Goal: Information Seeking & Learning: Learn about a topic

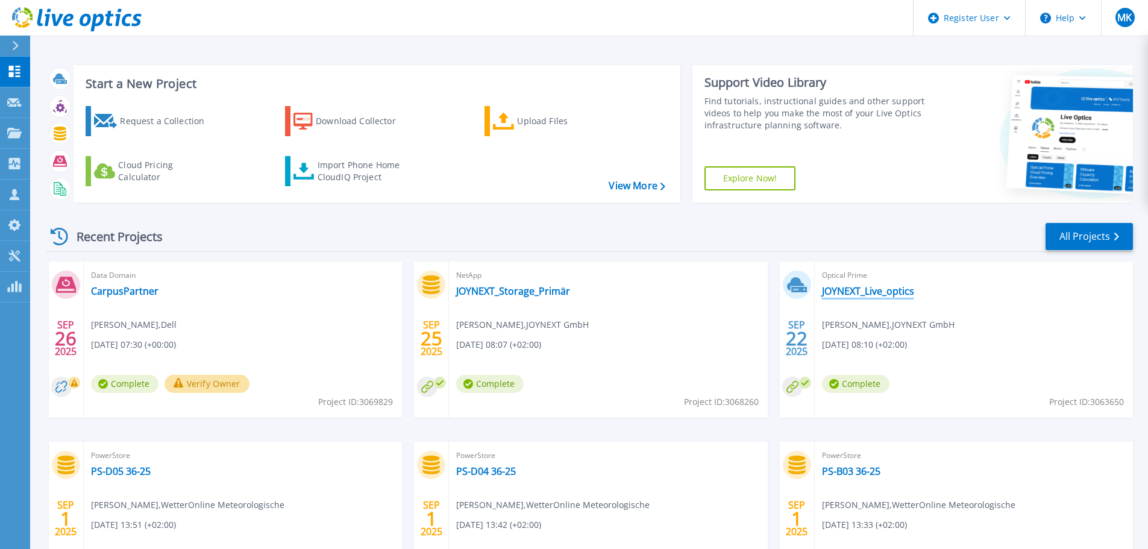
click at [882, 289] on link "JOYNEXT_Live_optics" at bounding box center [868, 291] width 92 height 12
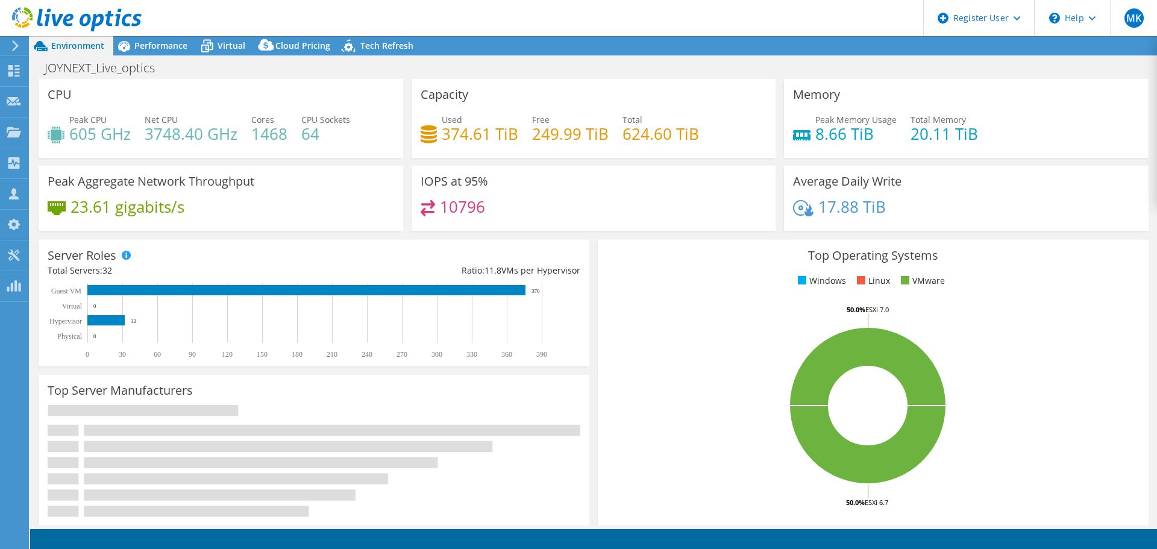
select select "EUFrankfurt"
select select "EUR"
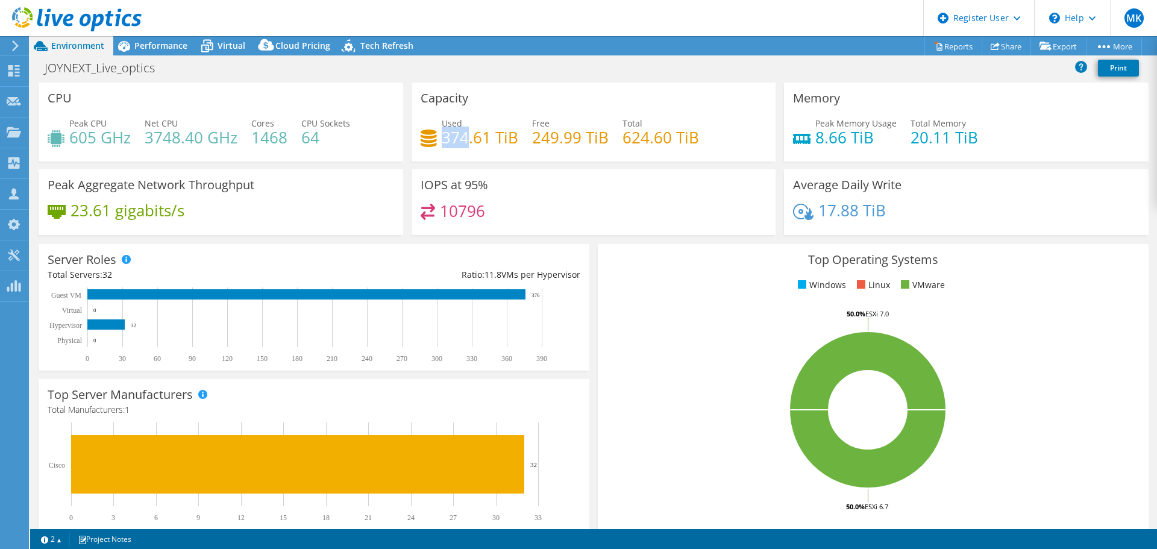
drag, startPoint x: 441, startPoint y: 140, endPoint x: 466, endPoint y: 141, distance: 24.7
click at [466, 141] on h4 "374.61 TiB" at bounding box center [480, 137] width 77 height 13
click at [228, 52] on div "Virtual" at bounding box center [226, 45] width 58 height 19
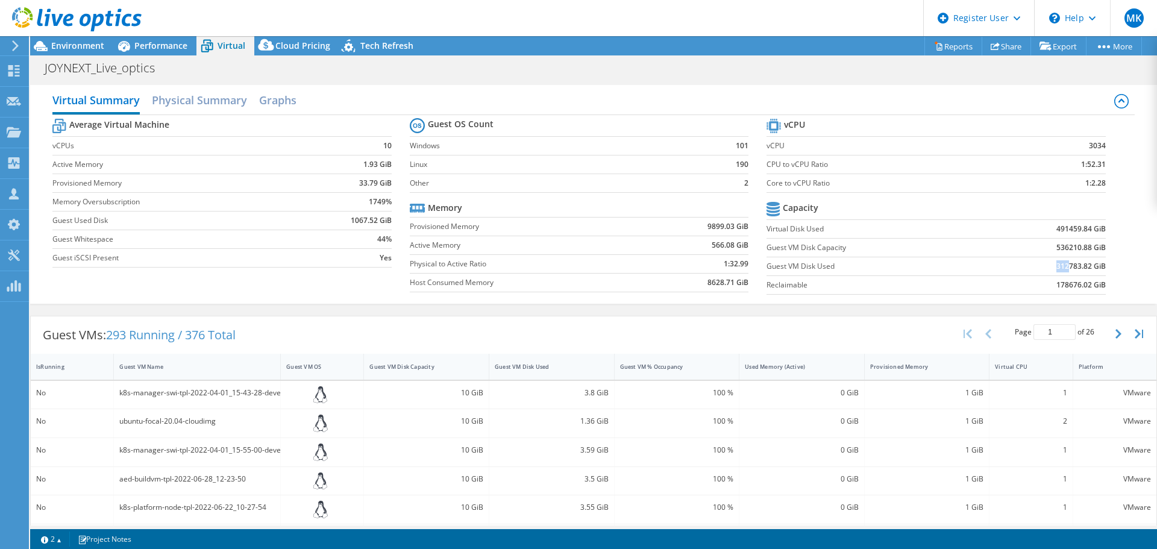
drag, startPoint x: 1046, startPoint y: 266, endPoint x: 1086, endPoint y: 307, distance: 56.7
click at [1061, 268] on td "312783.82 GiB" at bounding box center [1044, 266] width 124 height 19
click at [69, 42] on span "Environment" at bounding box center [77, 45] width 53 height 11
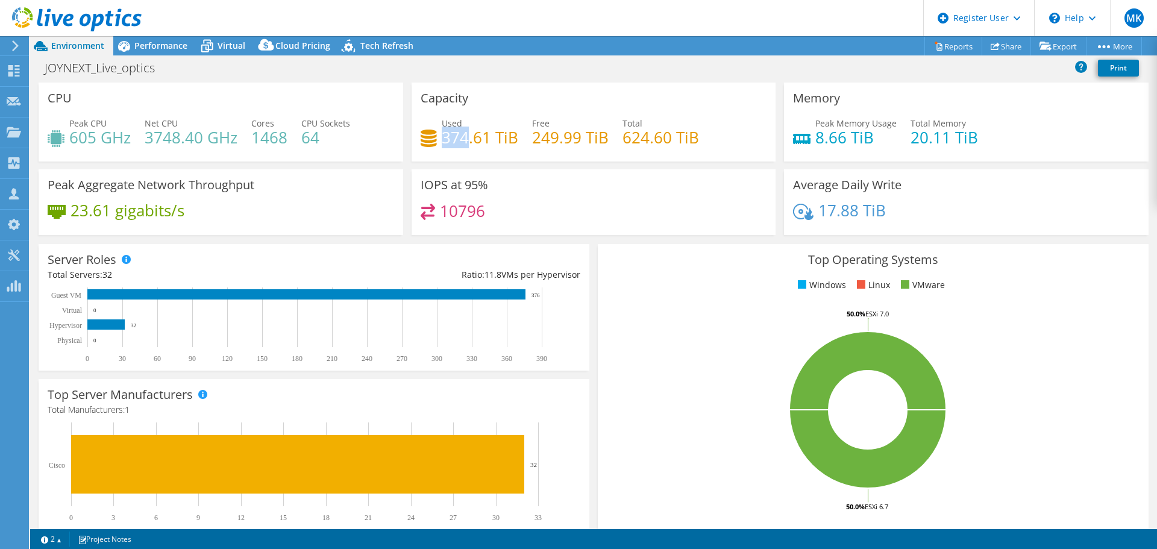
drag, startPoint x: 445, startPoint y: 142, endPoint x: 349, endPoint y: 118, distance: 98.8
click at [467, 142] on h4 "374.61 TiB" at bounding box center [480, 137] width 77 height 13
click at [223, 53] on div "Virtual" at bounding box center [226, 45] width 58 height 19
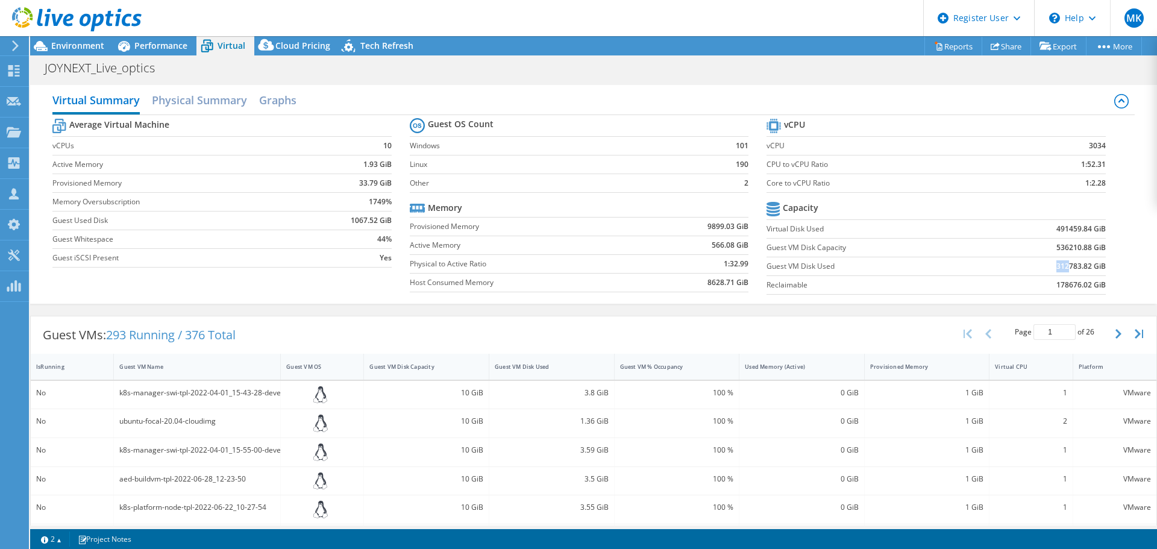
drag, startPoint x: 1050, startPoint y: 267, endPoint x: 1060, endPoint y: 265, distance: 9.8
click at [1060, 265] on b "312783.82 GiB" at bounding box center [1081, 266] width 49 height 12
click at [1029, 272] on td "312783.82 GiB" at bounding box center [1044, 266] width 124 height 19
drag, startPoint x: 1049, startPoint y: 266, endPoint x: 1059, endPoint y: 263, distance: 10.7
click at [1059, 263] on b "312783.82 GiB" at bounding box center [1081, 266] width 49 height 12
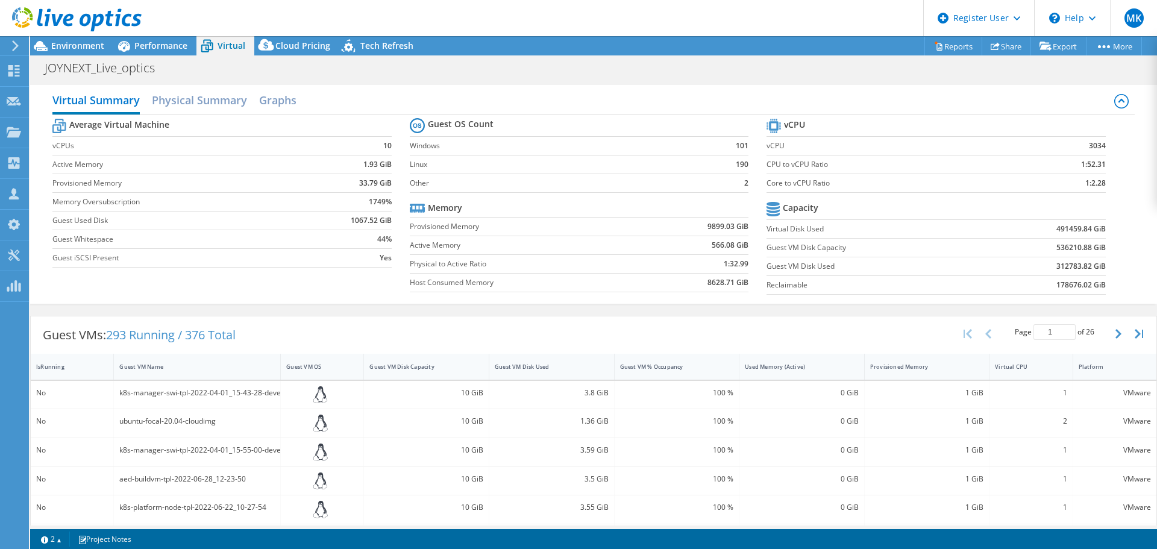
click at [1011, 271] on td "312783.82 GiB" at bounding box center [1044, 266] width 124 height 19
drag, startPoint x: 1050, startPoint y: 231, endPoint x: 1060, endPoint y: 229, distance: 9.8
click at [1060, 229] on b "491459.84 GiB" at bounding box center [1081, 229] width 49 height 12
click at [998, 291] on td "178676.02 GiB" at bounding box center [1044, 284] width 124 height 19
click at [381, 477] on div "10 GiB" at bounding box center [427, 479] width 114 height 13
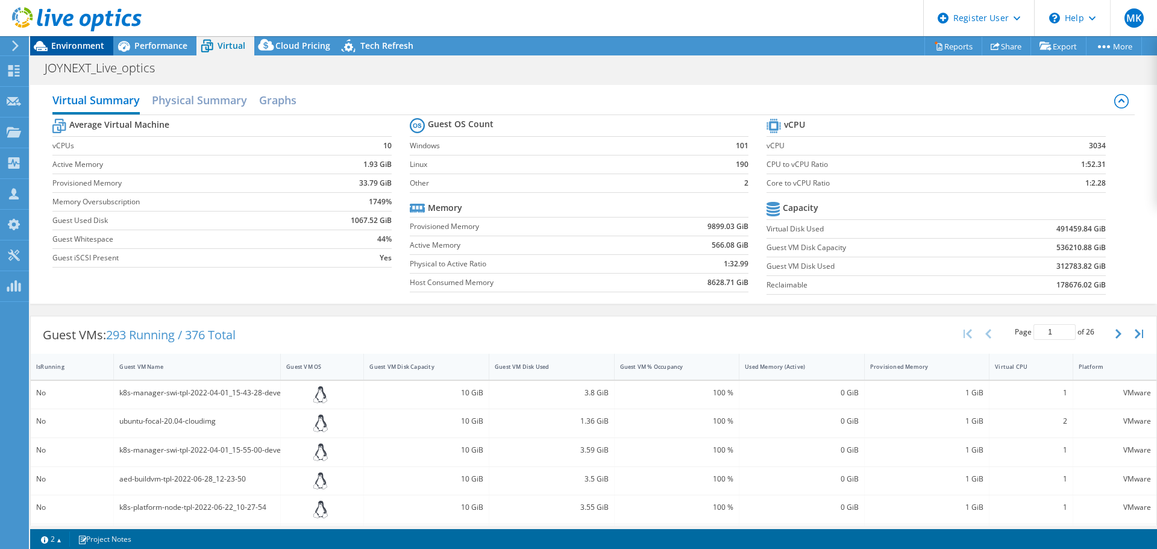
click at [66, 44] on span "Environment" at bounding box center [77, 45] width 53 height 11
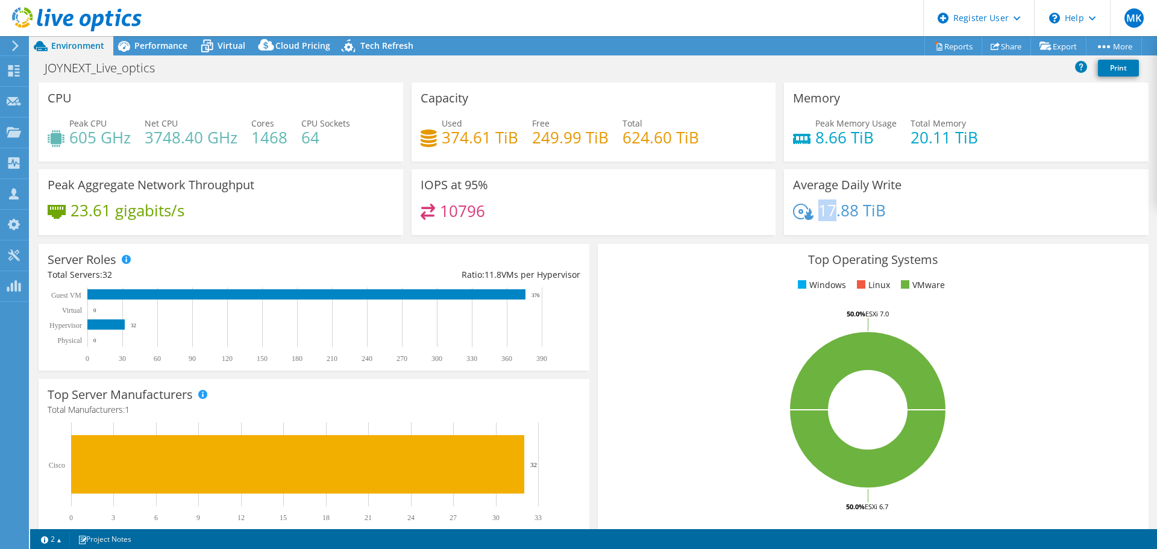
drag, startPoint x: 815, startPoint y: 207, endPoint x: 827, endPoint y: 206, distance: 12.1
click at [827, 206] on h4 "17.88 TiB" at bounding box center [853, 210] width 68 height 13
click at [148, 50] on div "Performance" at bounding box center [154, 45] width 83 height 19
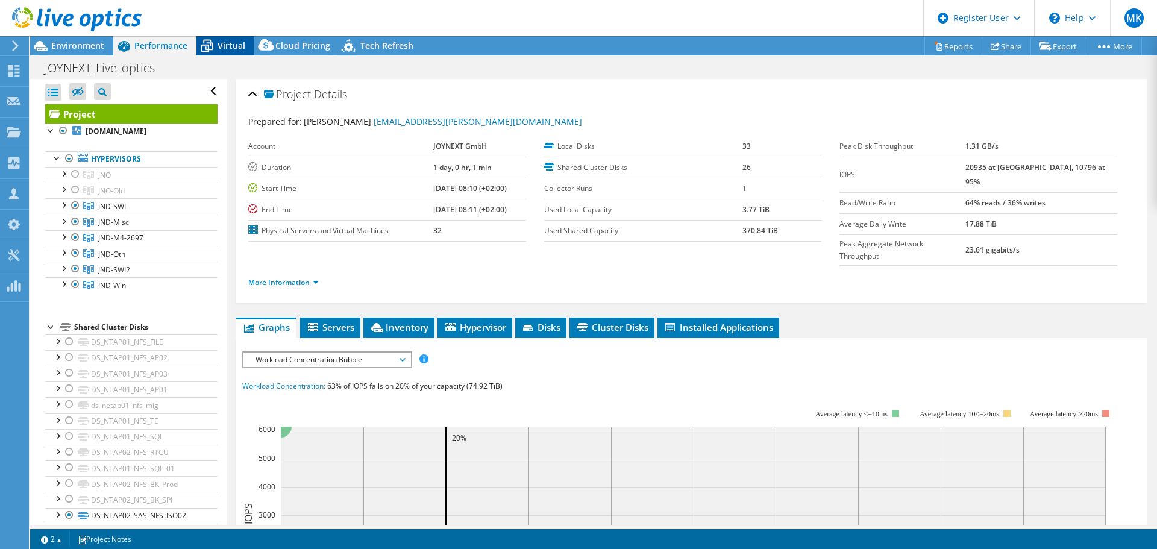
click at [230, 48] on span "Virtual" at bounding box center [232, 45] width 28 height 11
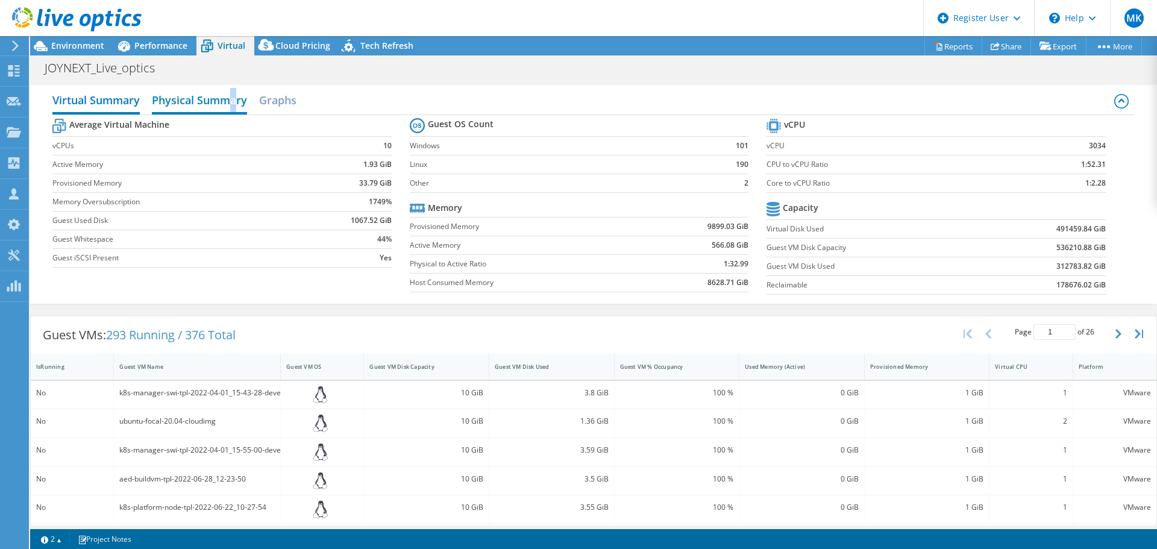
click at [234, 102] on h2 "Physical Summary" at bounding box center [199, 101] width 95 height 27
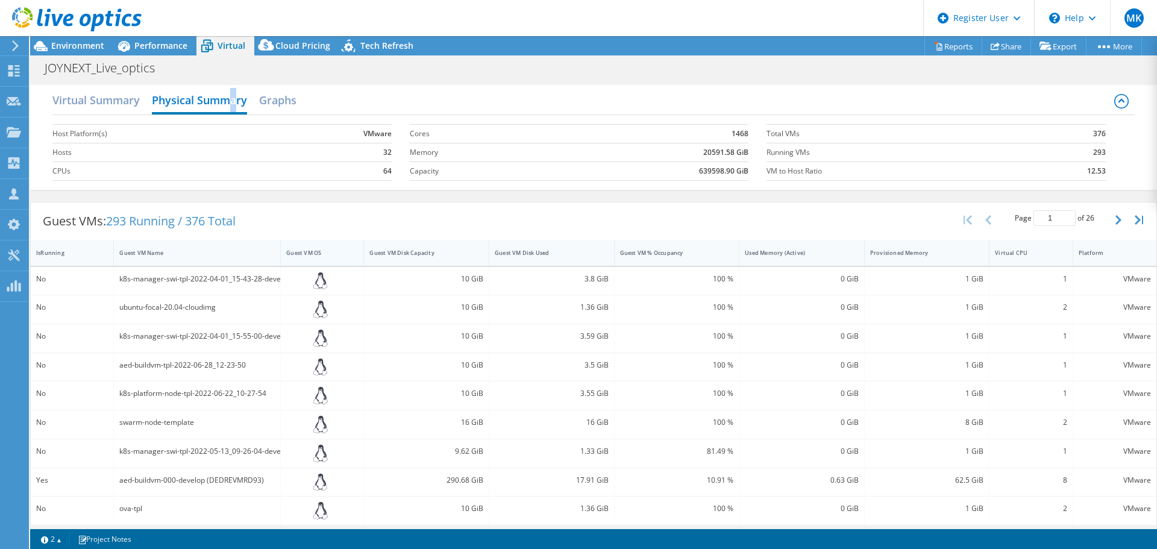
click at [300, 254] on div "Guest VM OS" at bounding box center [314, 253] width 57 height 8
click at [300, 252] on div "Guest VM OS" at bounding box center [314, 253] width 57 height 8
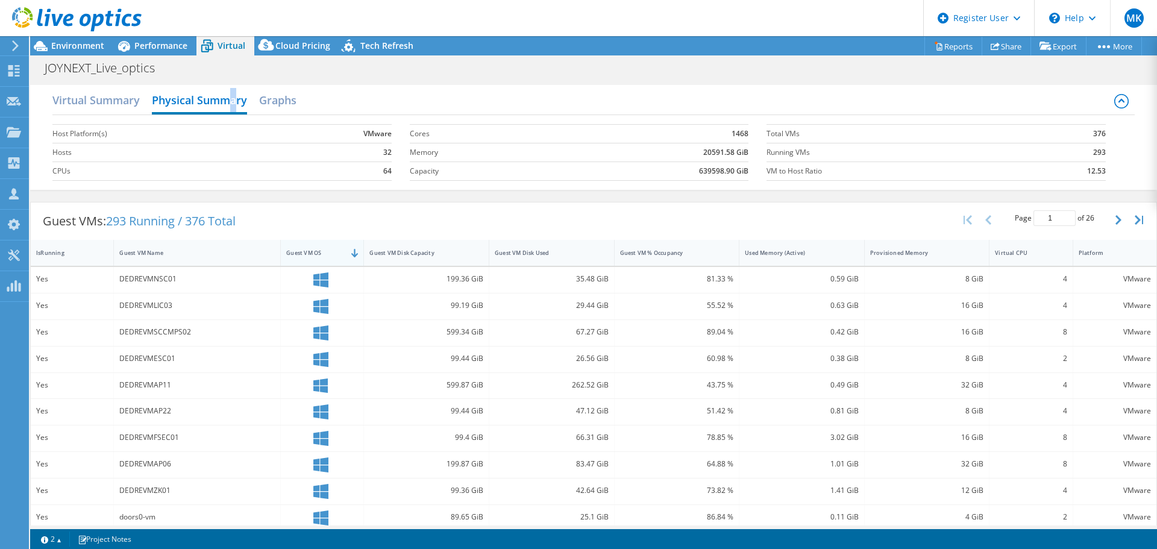
click at [303, 263] on div "Guest VM OS" at bounding box center [322, 253] width 83 height 26
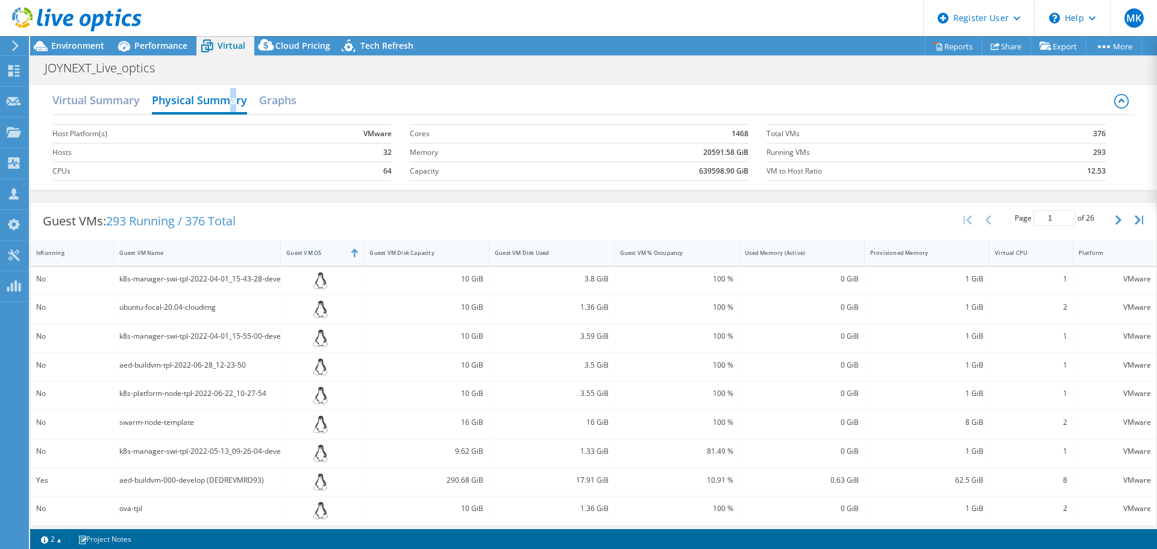
click at [307, 263] on div "Guest VM OS" at bounding box center [322, 253] width 83 height 26
